Goal: Check status: Check status

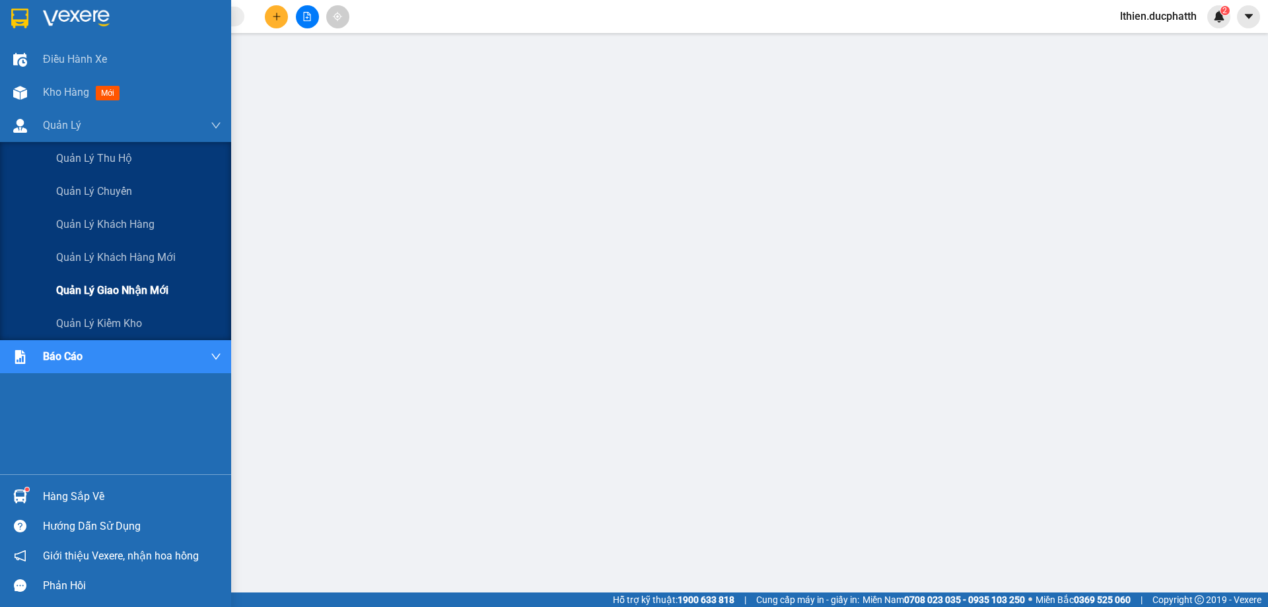
click at [78, 279] on div "Quản lý giao nhận mới" at bounding box center [138, 290] width 165 height 33
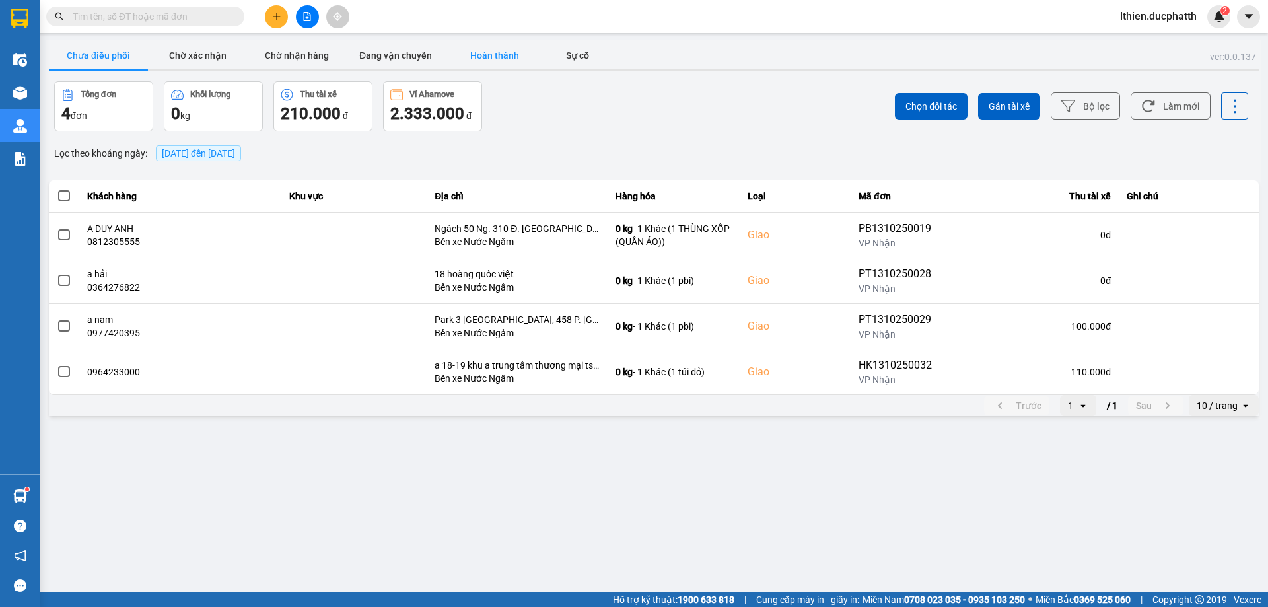
click at [493, 46] on button "Hoàn thành" at bounding box center [494, 55] width 99 height 26
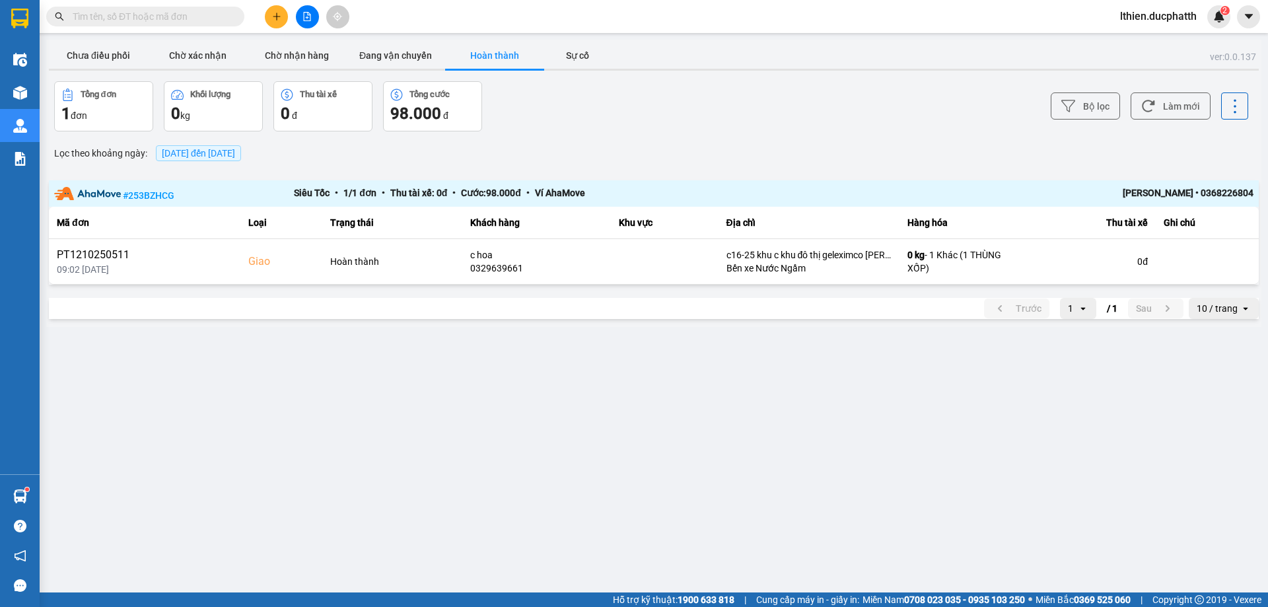
click at [235, 156] on span "[DATE] đến [DATE]" at bounding box center [198, 153] width 73 height 11
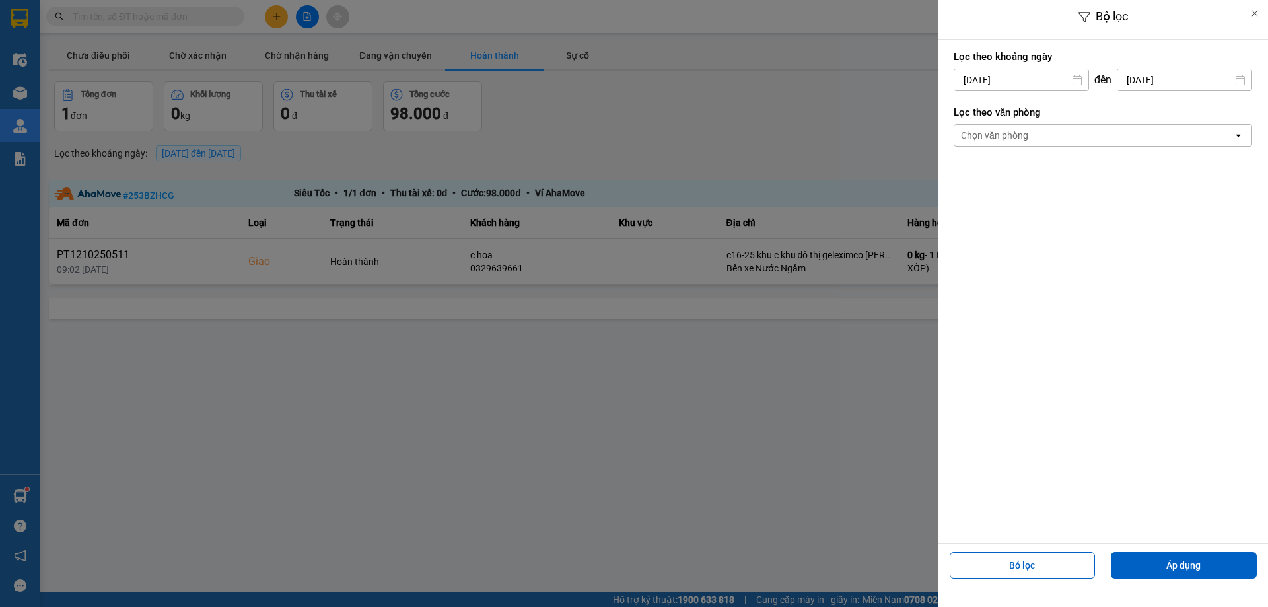
click at [1046, 74] on input "[DATE]" at bounding box center [1022, 79] width 134 height 21
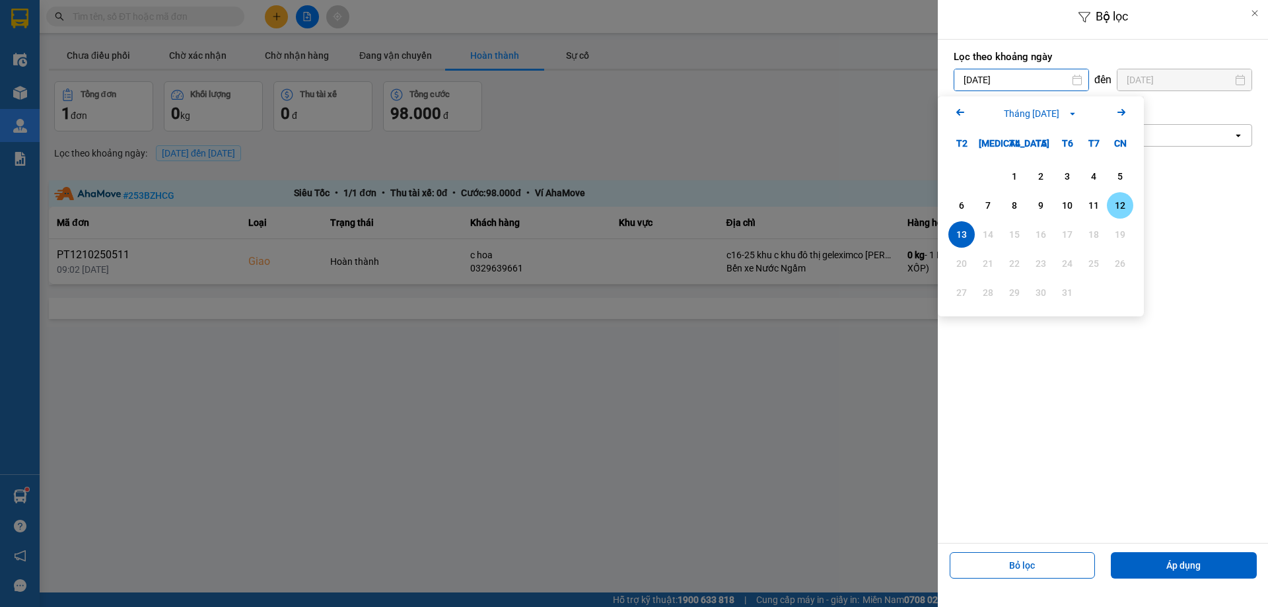
click at [1126, 209] on div "12" at bounding box center [1120, 206] width 18 height 16
type input "[DATE]"
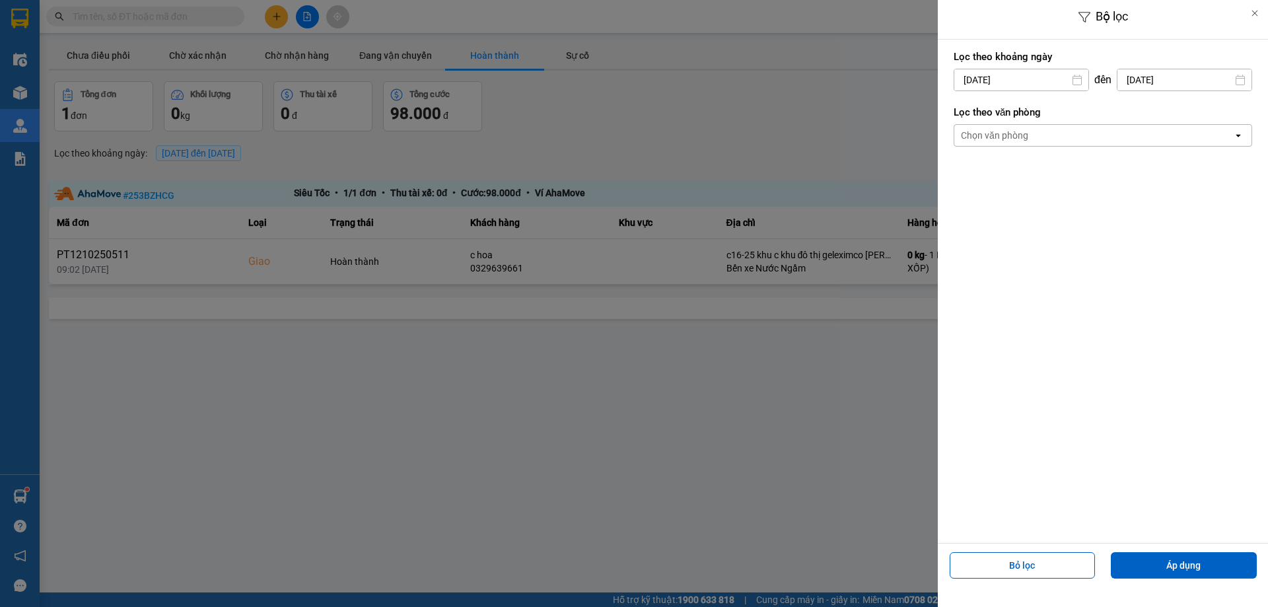
click at [1194, 75] on input "[DATE]" at bounding box center [1185, 79] width 134 height 21
click at [1251, 203] on div "12" at bounding box center [1244, 206] width 18 height 16
type input "[DATE]"
click at [1204, 565] on button "Áp dụng" at bounding box center [1184, 565] width 146 height 26
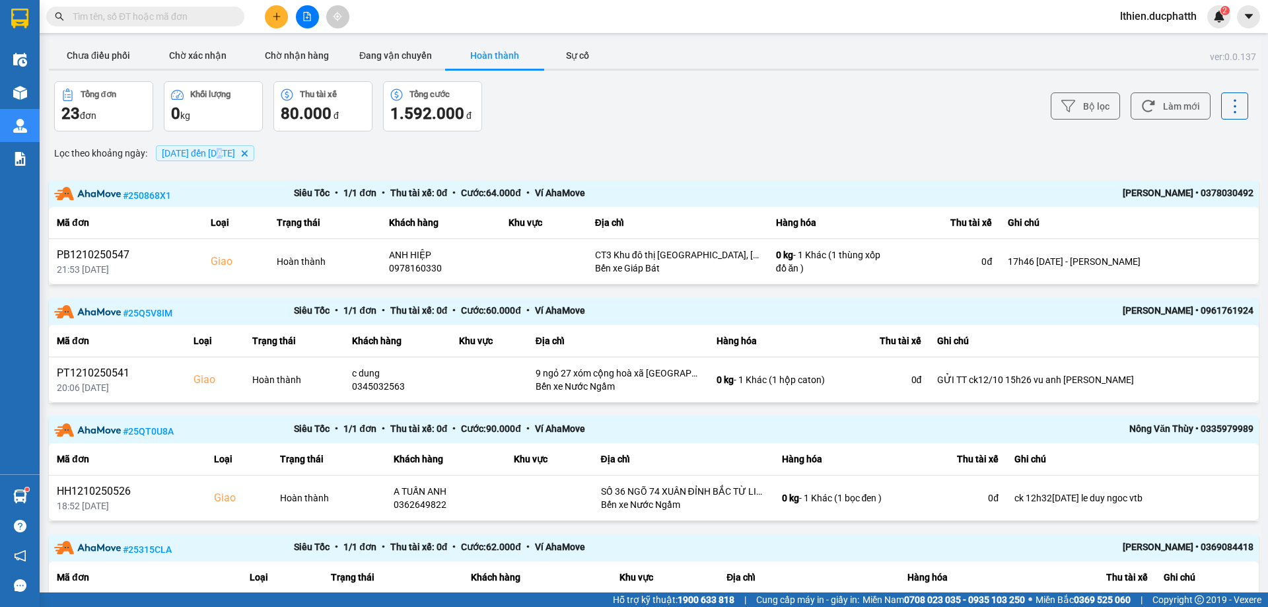
click at [227, 149] on span "[DATE] đến [DATE]" at bounding box center [198, 153] width 73 height 11
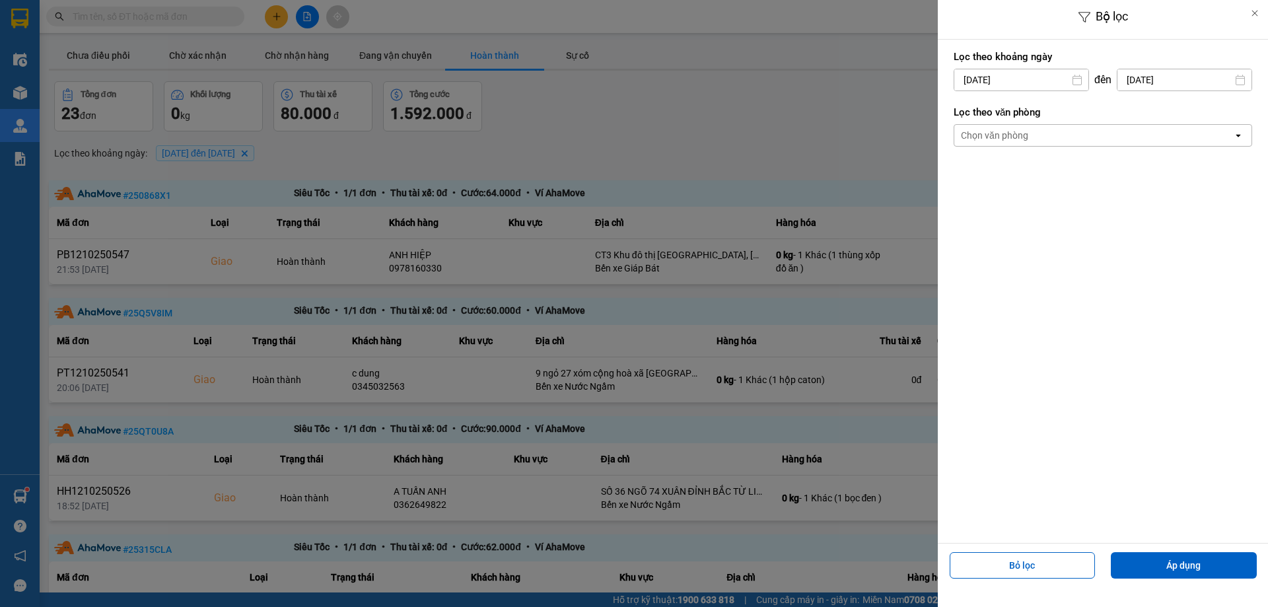
click at [1036, 79] on input "[DATE]" at bounding box center [1022, 79] width 134 height 21
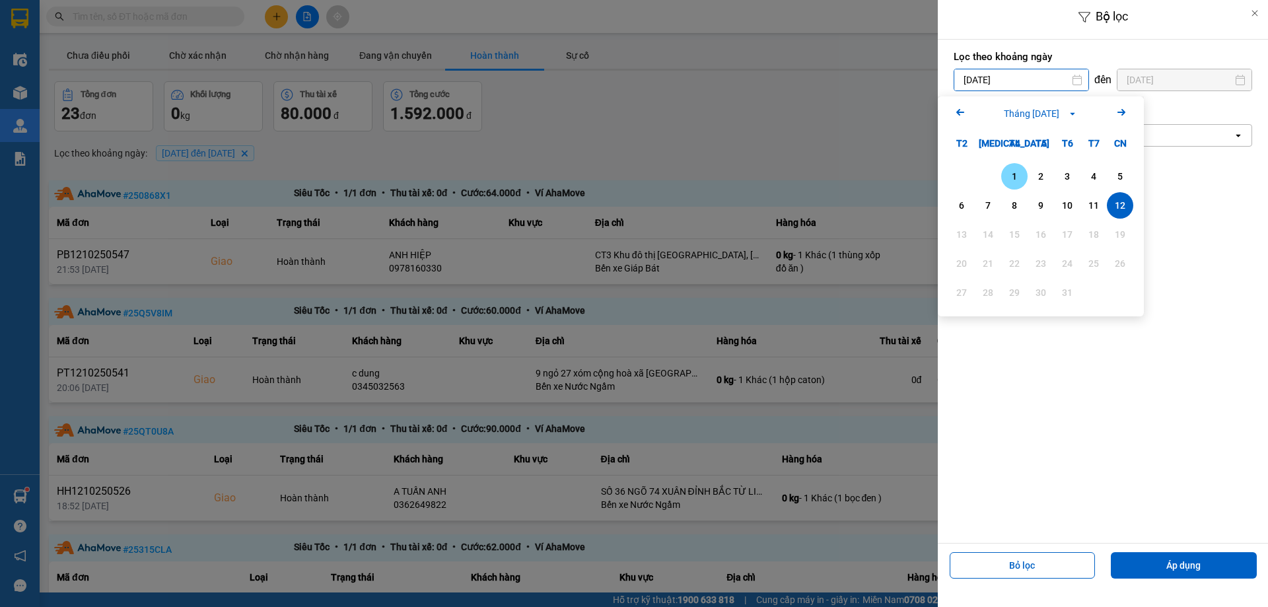
click at [1017, 176] on div "1" at bounding box center [1014, 176] width 18 height 16
type input "[DATE]"
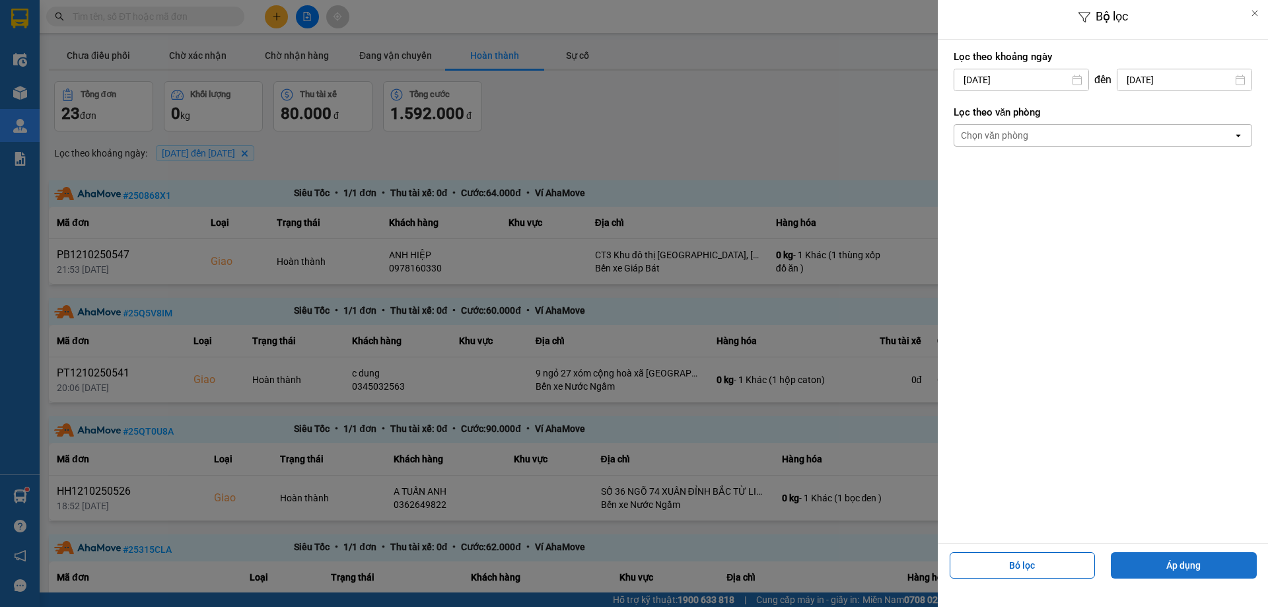
click at [1194, 568] on button "Áp dụng" at bounding box center [1184, 565] width 146 height 26
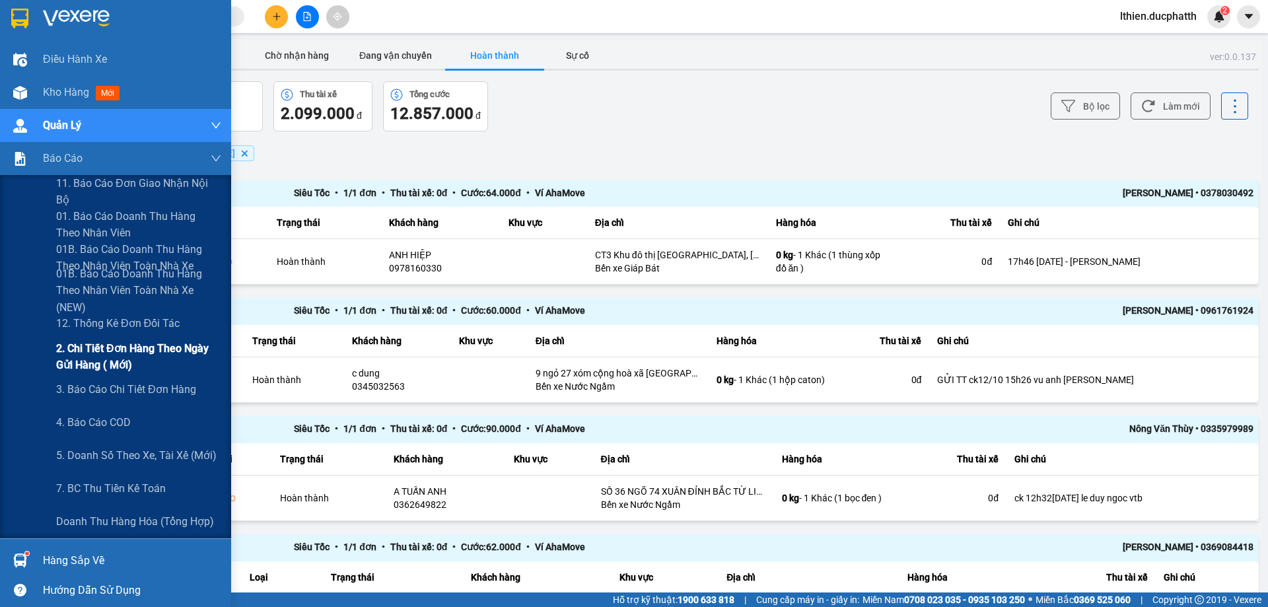
click at [126, 357] on span "2. Chi tiết đơn hàng theo ngày gửi hàng ( mới)" at bounding box center [138, 356] width 165 height 33
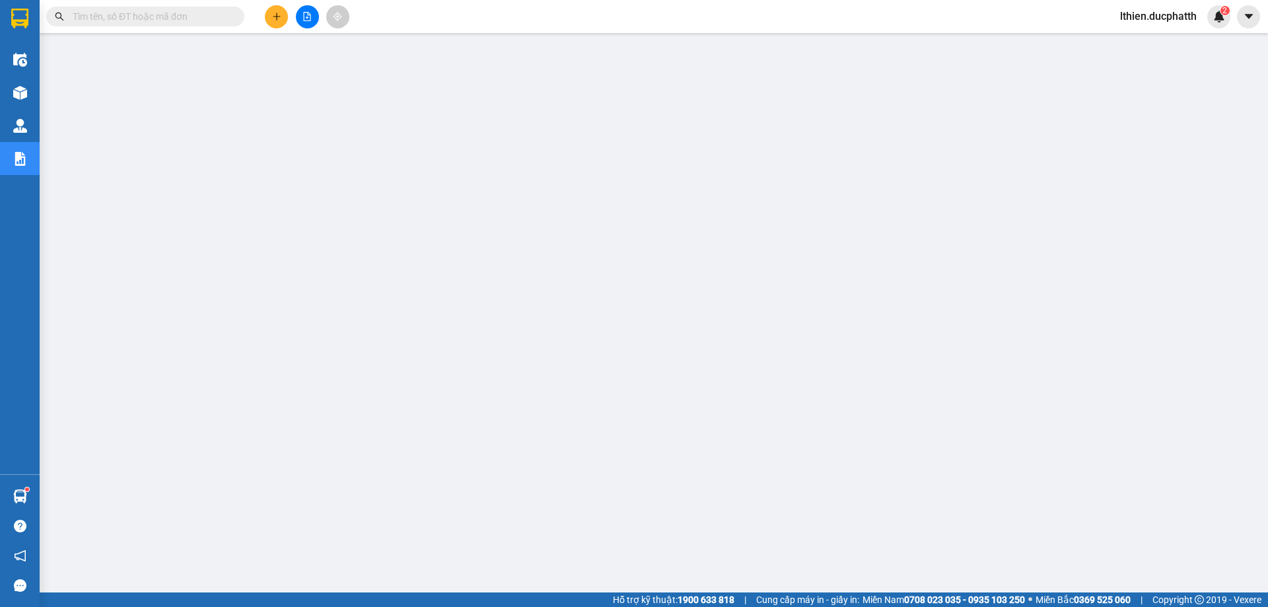
click at [181, 13] on input "text" at bounding box center [151, 16] width 156 height 15
paste input "PT0510250492"
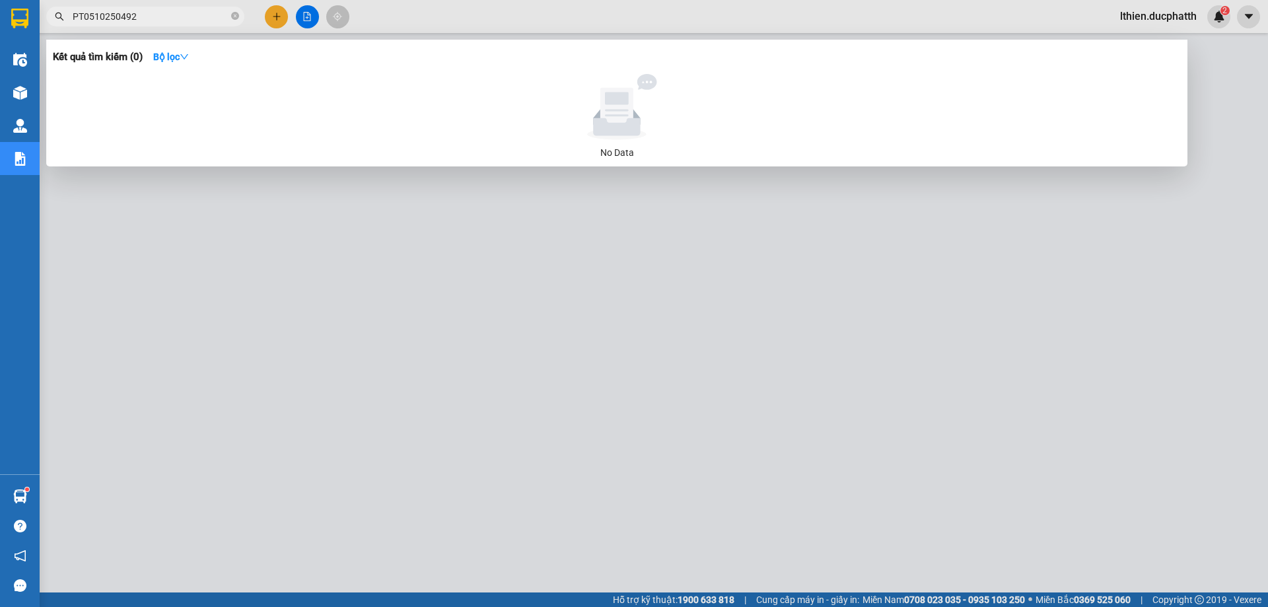
type input "PT0510250492"
click at [889, 355] on div at bounding box center [634, 303] width 1268 height 607
